Goal: Use online tool/utility: Use online tool/utility

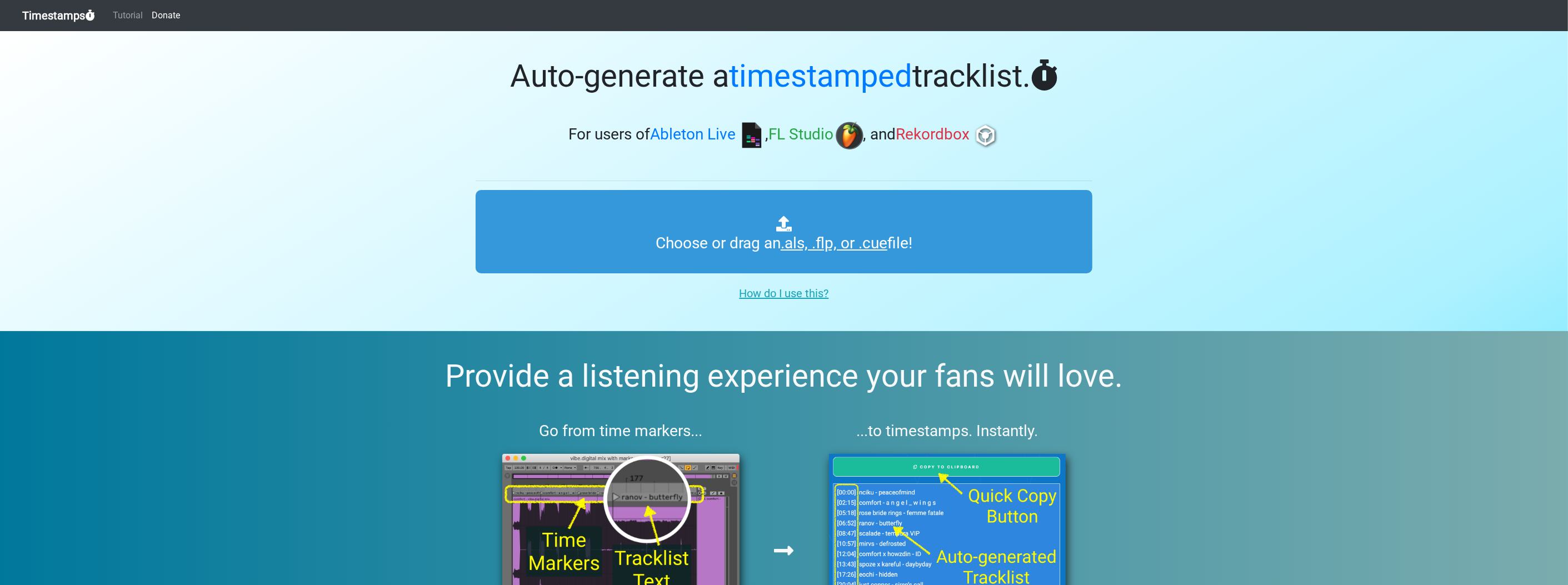
type input "C:\fakepath\NAMY 2_4.flp"
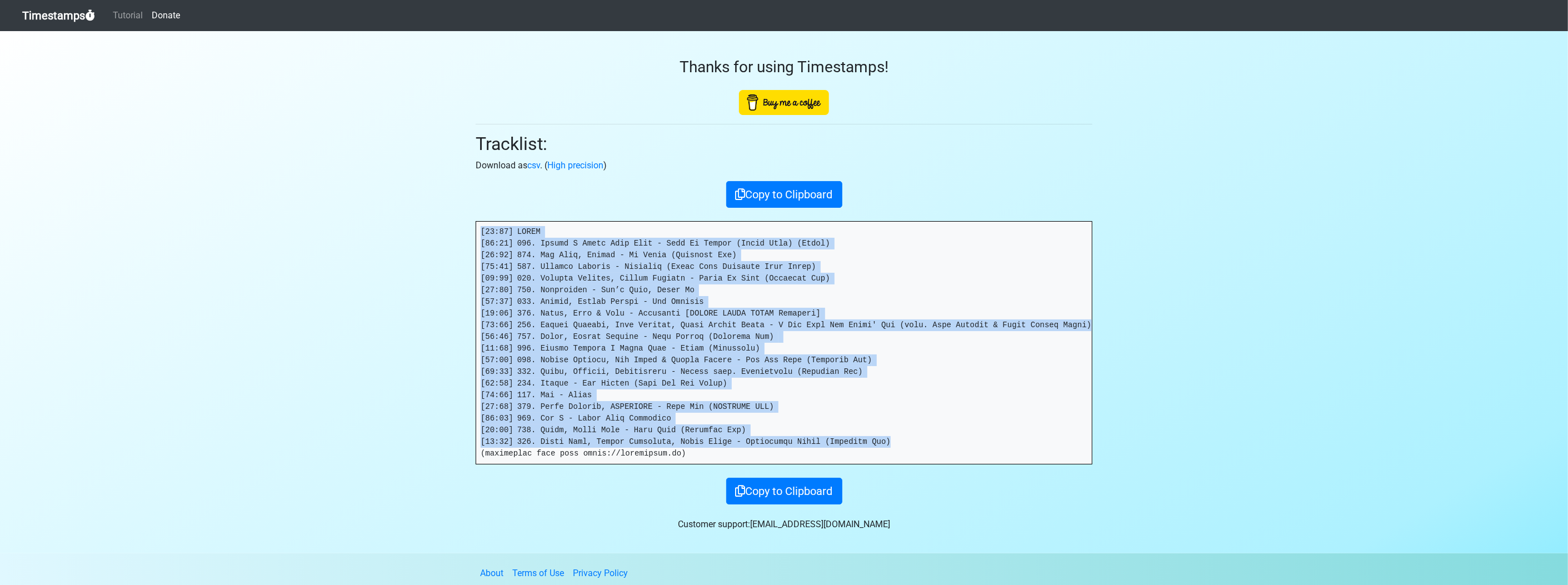
drag, startPoint x: 865, startPoint y: 440, endPoint x: 455, endPoint y: 217, distance: 466.7
click at [455, 217] on section "Thanks for using Timestamps! Tracklist: Download as csv . ( High precision ) Co…" at bounding box center [784, 292] width 1568 height 522
copy pre "[56:08] LOREM [13:40] 585. Ipsumd S Ametc Adip Elit - Sedd Ei Tempor (Incid Utl…"
